Goal: Information Seeking & Learning: Learn about a topic

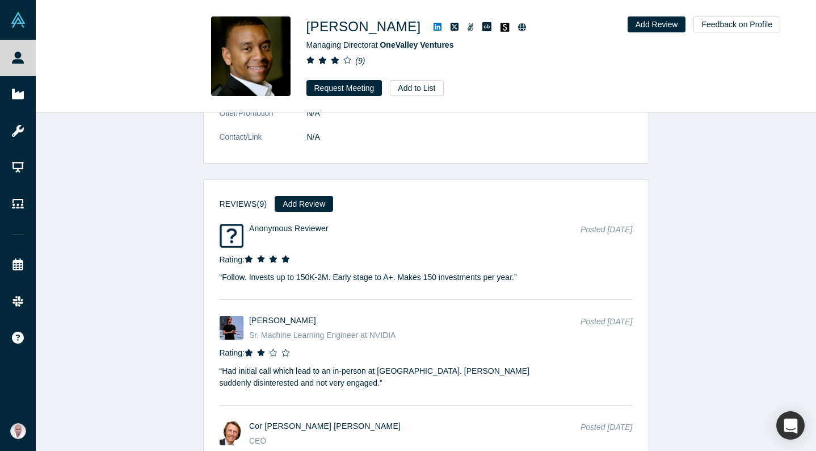
scroll to position [2269, 0]
